Goal: Transaction & Acquisition: Purchase product/service

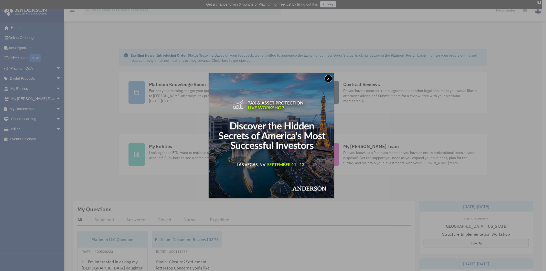
click at [330, 76] on button "x" at bounding box center [328, 79] width 8 height 8
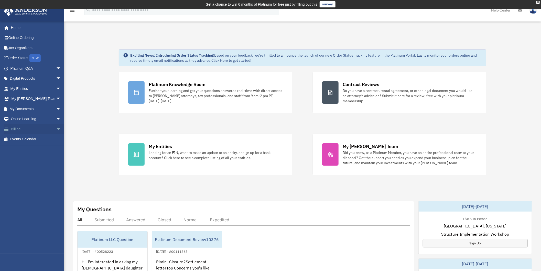
click at [17, 129] on link "Billing arrow_drop_down" at bounding box center [36, 129] width 65 height 10
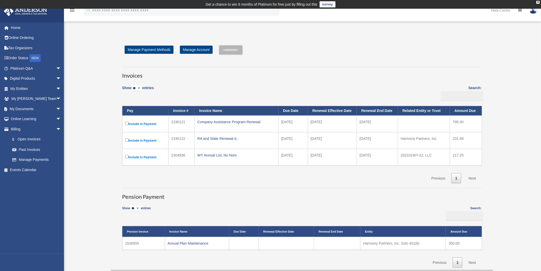
click at [135, 243] on td "2536555" at bounding box center [143, 243] width 42 height 13
click at [178, 244] on link "Annual Plan Maintenance" at bounding box center [188, 243] width 41 height 4
click at [10, 110] on link "My Documents arrow_drop_down" at bounding box center [36, 109] width 65 height 10
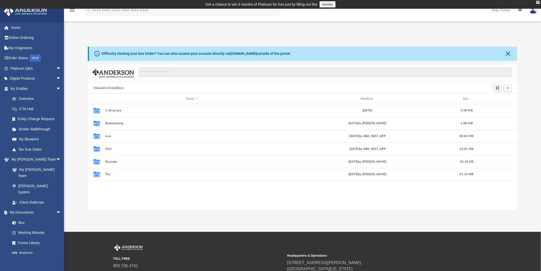
scroll to position [111, 424]
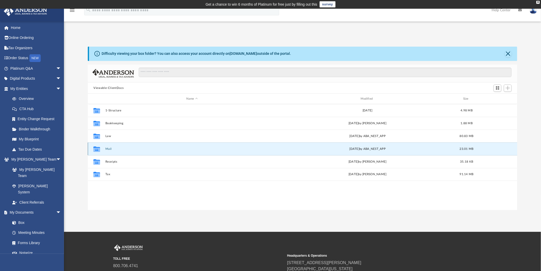
click at [111, 149] on button "Mail" at bounding box center [191, 148] width 173 height 3
click at [108, 149] on button "Mail" at bounding box center [191, 148] width 173 height 3
click at [97, 149] on icon "grid" at bounding box center [96, 148] width 7 height 5
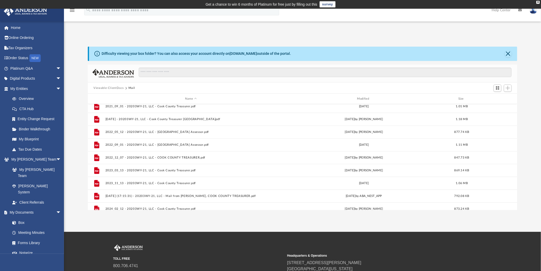
scroll to position [214, 0]
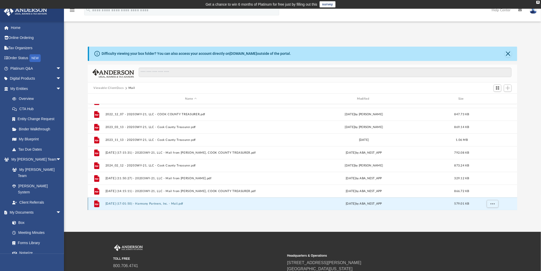
click at [127, 202] on button "2025.08.27 (17:01:50) - Harmony Partners, Inc. - Mail.pdf" at bounding box center [190, 203] width 171 height 3
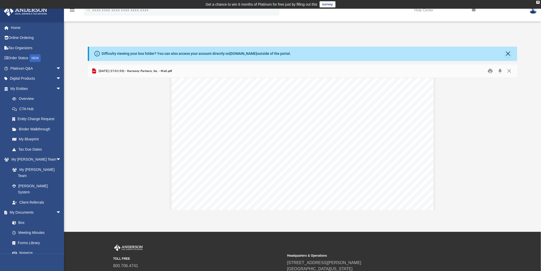
scroll to position [569, 0]
click at [205, 86] on div "Page 2" at bounding box center [302, 25] width 262 height 337
drag, startPoint x: 212, startPoint y: 85, endPoint x: 185, endPoint y: 85, distance: 26.4
click at [185, 85] on div "Page 2" at bounding box center [302, 25] width 262 height 337
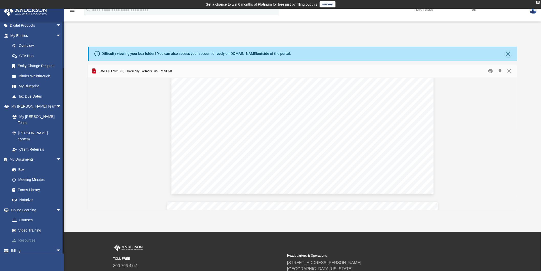
scroll to position [28, 0]
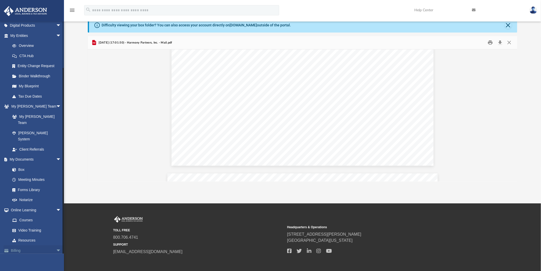
click at [18, 245] on link "Billing arrow_drop_down" at bounding box center [36, 250] width 65 height 10
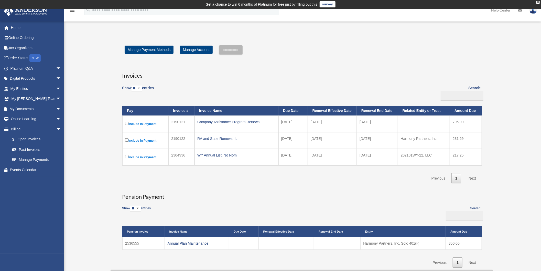
click at [145, 140] on label "Include in Payment" at bounding box center [145, 140] width 40 height 6
click at [153, 140] on label "Include in Payment" at bounding box center [145, 140] width 40 height 6
click at [182, 137] on td "2190122" at bounding box center [181, 140] width 26 height 17
click at [150, 140] on label "Include in Payment" at bounding box center [145, 140] width 40 height 6
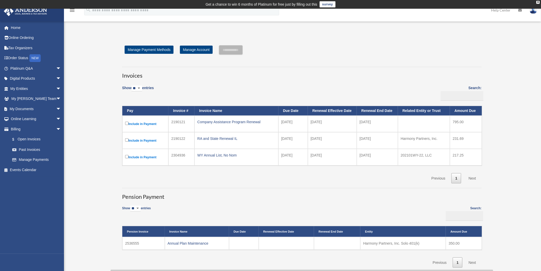
click at [126, 138] on tr "Include in Payment 2190122 RA and State Renewal IL [DATE] [DATE] [DATE] Harmony…" at bounding box center [301, 140] width 359 height 17
click at [215, 140] on div "RA and State Renewal IL" at bounding box center [236, 138] width 78 height 7
